Goal: Task Accomplishment & Management: Manage account settings

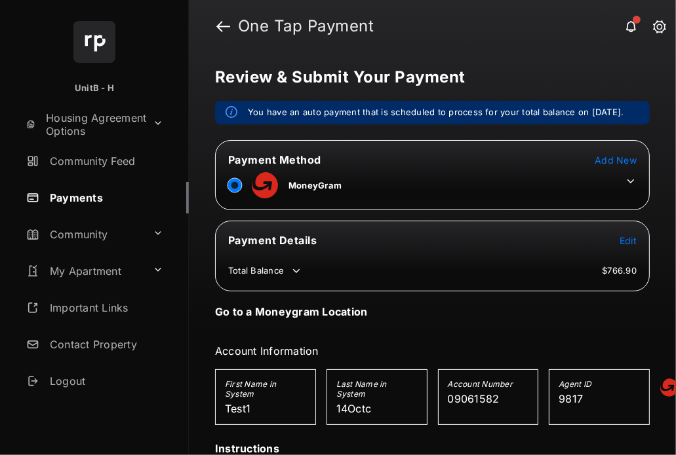
click at [627, 183] on icon at bounding box center [630, 182] width 7 height 4
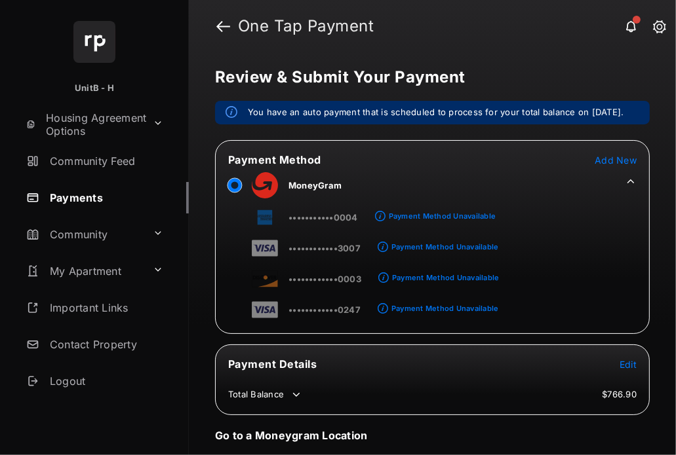
click at [615, 166] on span "Add New" at bounding box center [615, 160] width 42 height 11
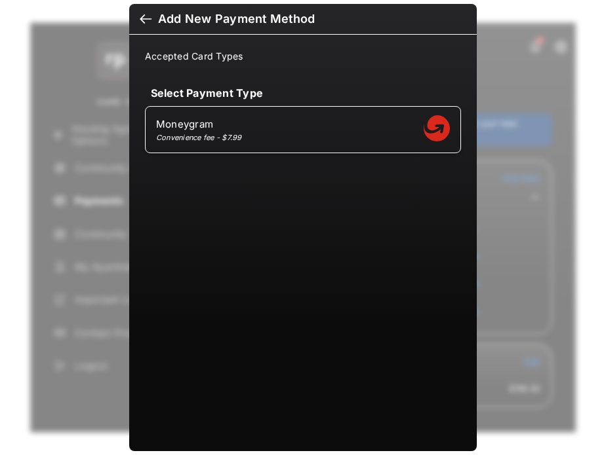
click at [140, 22] on div at bounding box center [146, 20] width 12 height 14
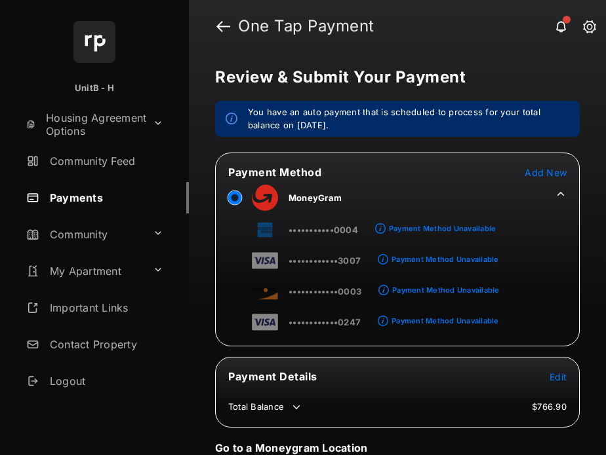
click at [541, 173] on span "Add New" at bounding box center [545, 172] width 42 height 11
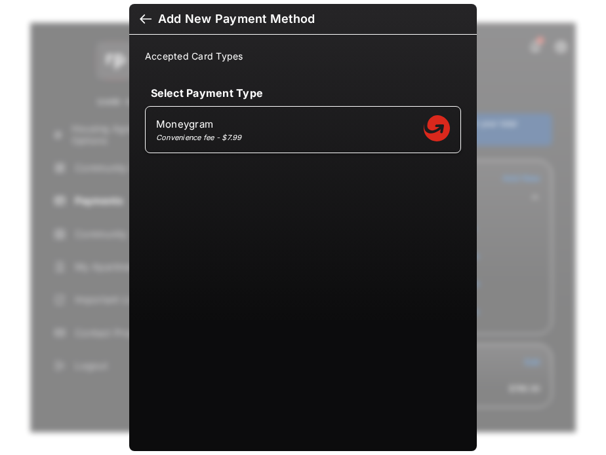
click at [144, 18] on div at bounding box center [146, 20] width 12 height 14
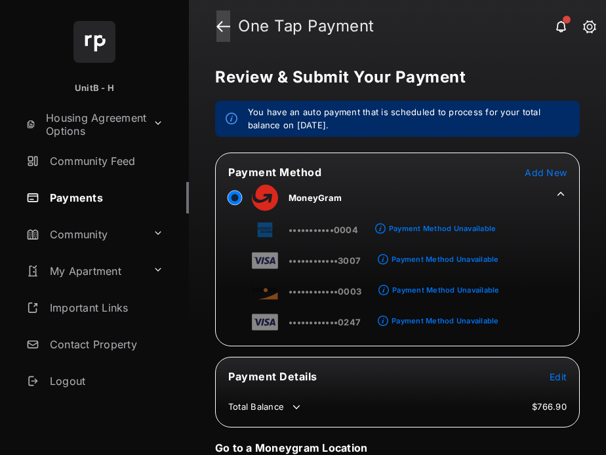
click at [225, 24] on link at bounding box center [223, 25] width 14 height 31
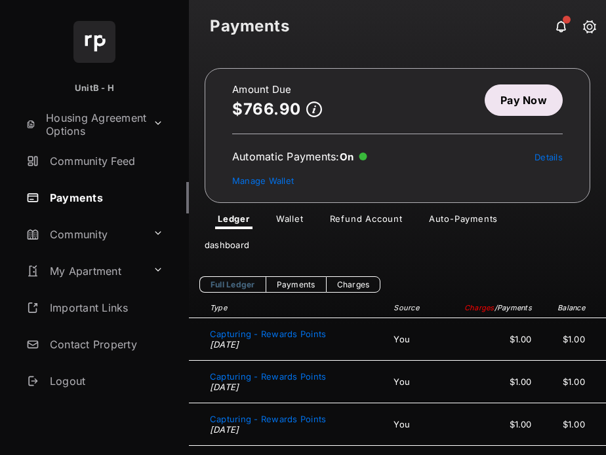
click at [464, 216] on link "Auto-Payments" at bounding box center [463, 222] width 90 height 16
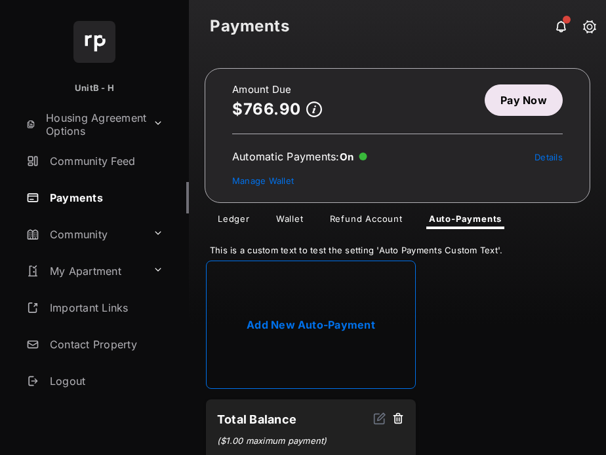
click at [354, 290] on link "Add New Auto-Payment" at bounding box center [311, 325] width 210 height 128
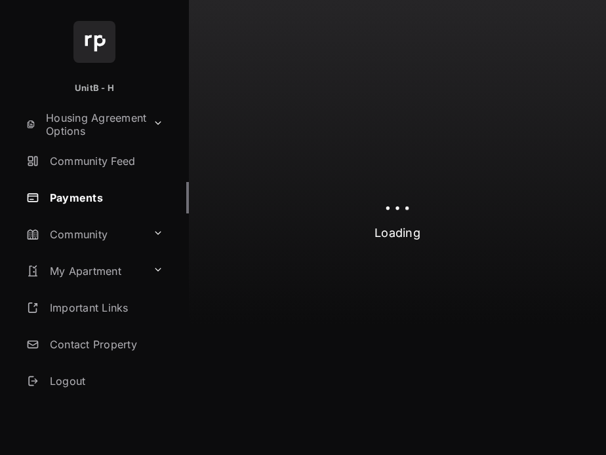
select select "**********"
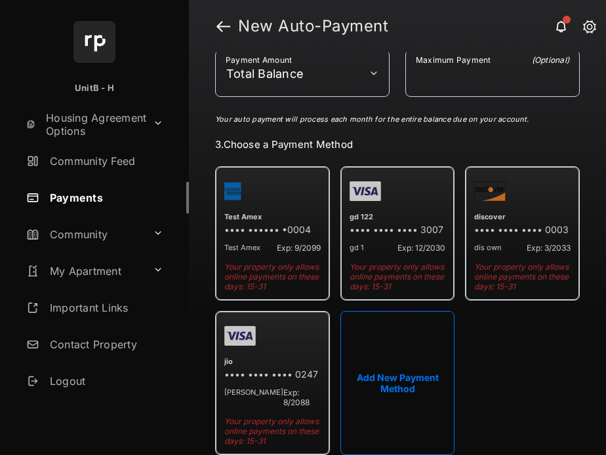
scroll to position [232, 0]
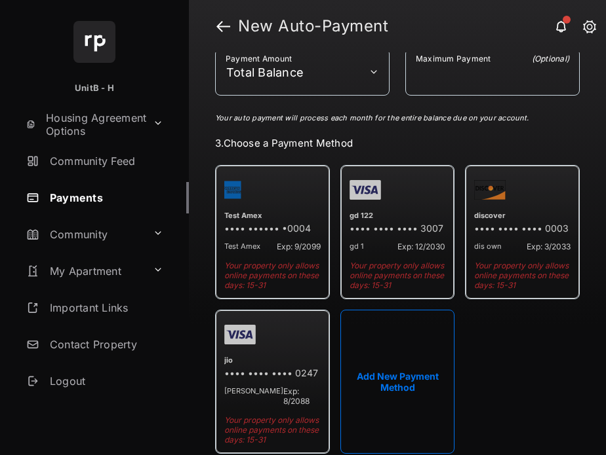
click at [387, 358] on button "Add New Payment Method" at bounding box center [397, 382] width 115 height 144
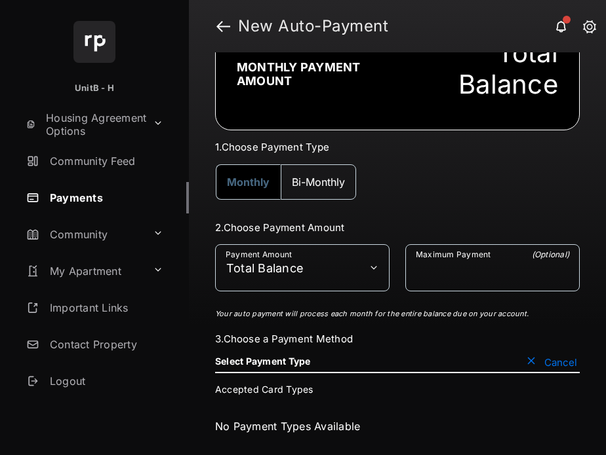
scroll to position [33, 0]
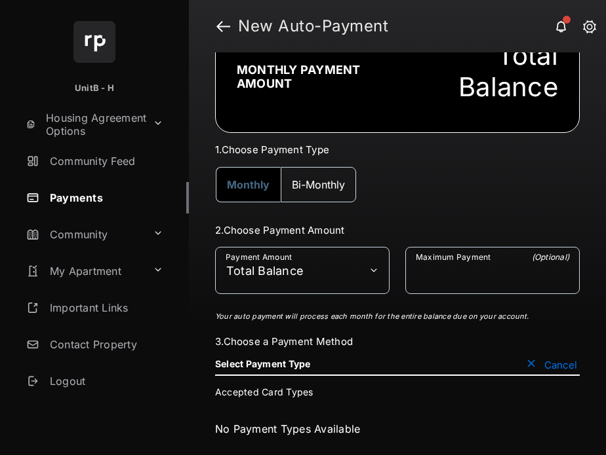
click at [528, 360] on button "Cancel" at bounding box center [551, 364] width 56 height 13
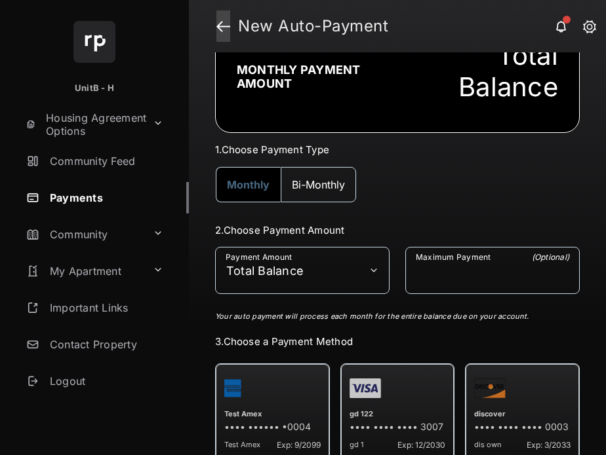
click at [226, 24] on link at bounding box center [223, 25] width 14 height 31
